Goal: Transaction & Acquisition: Book appointment/travel/reservation

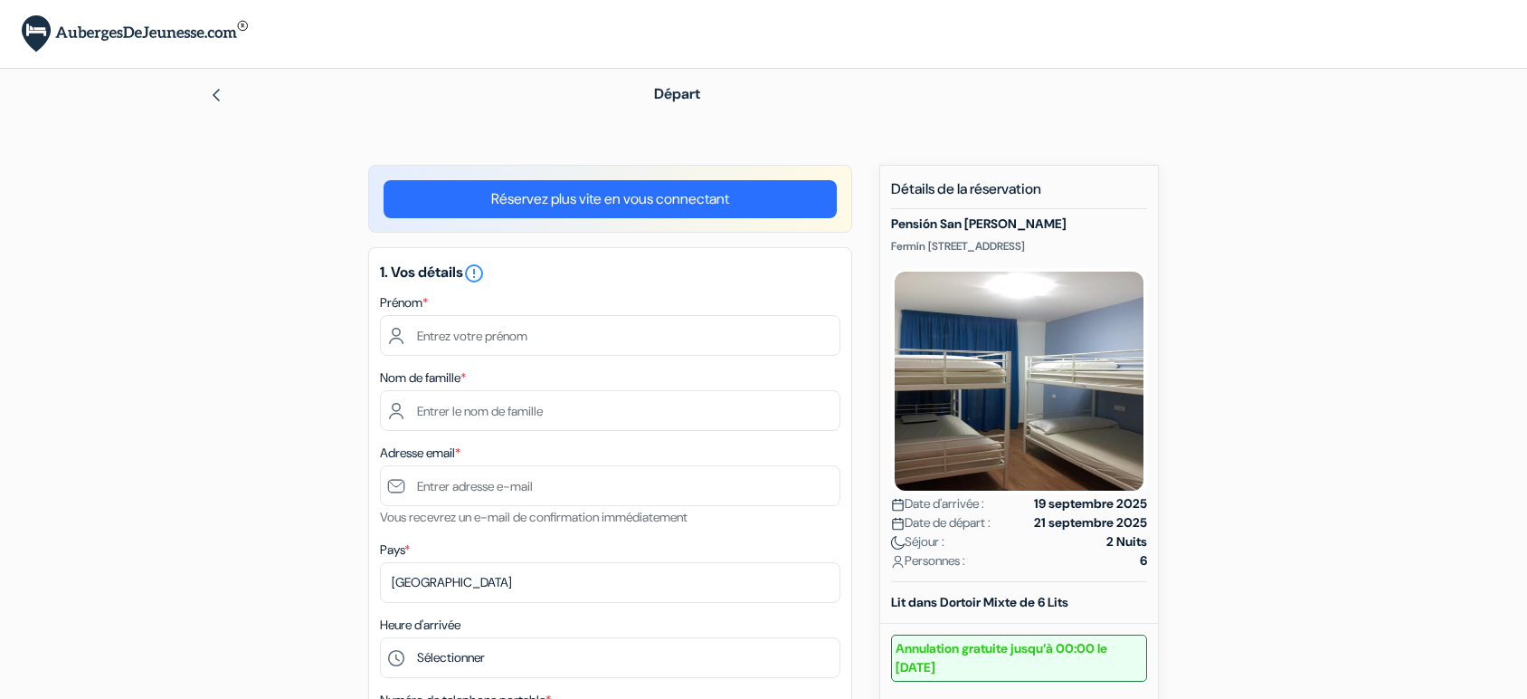
click at [215, 96] on img at bounding box center [216, 95] width 14 height 14
click at [218, 96] on img at bounding box center [216, 95] width 14 height 14
